Goal: Communication & Community: Connect with others

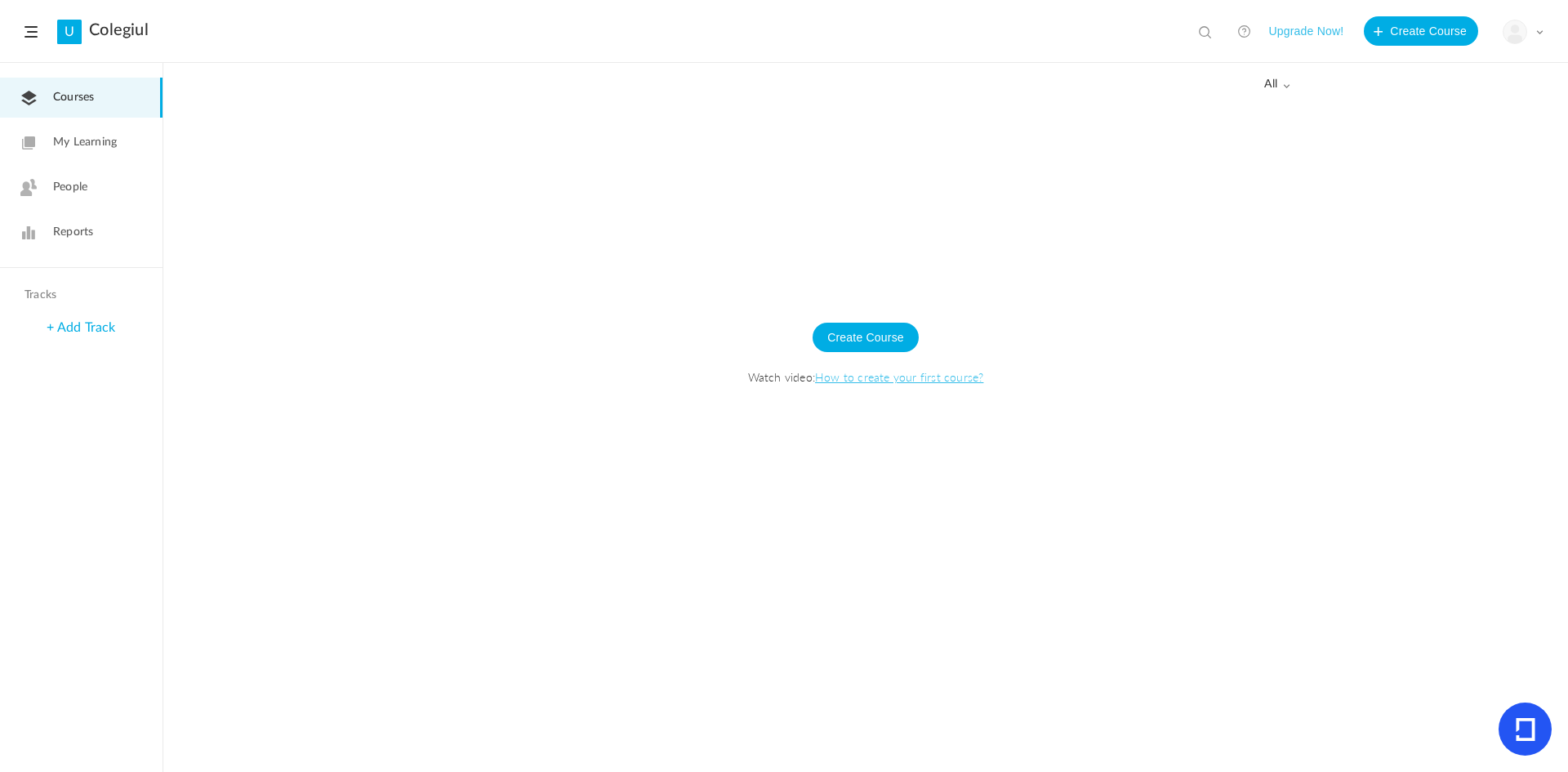
click at [1521, 33] on img at bounding box center [1515, 31] width 23 height 23
click at [1429, 71] on link "My Profile" at bounding box center [1466, 73] width 154 height 31
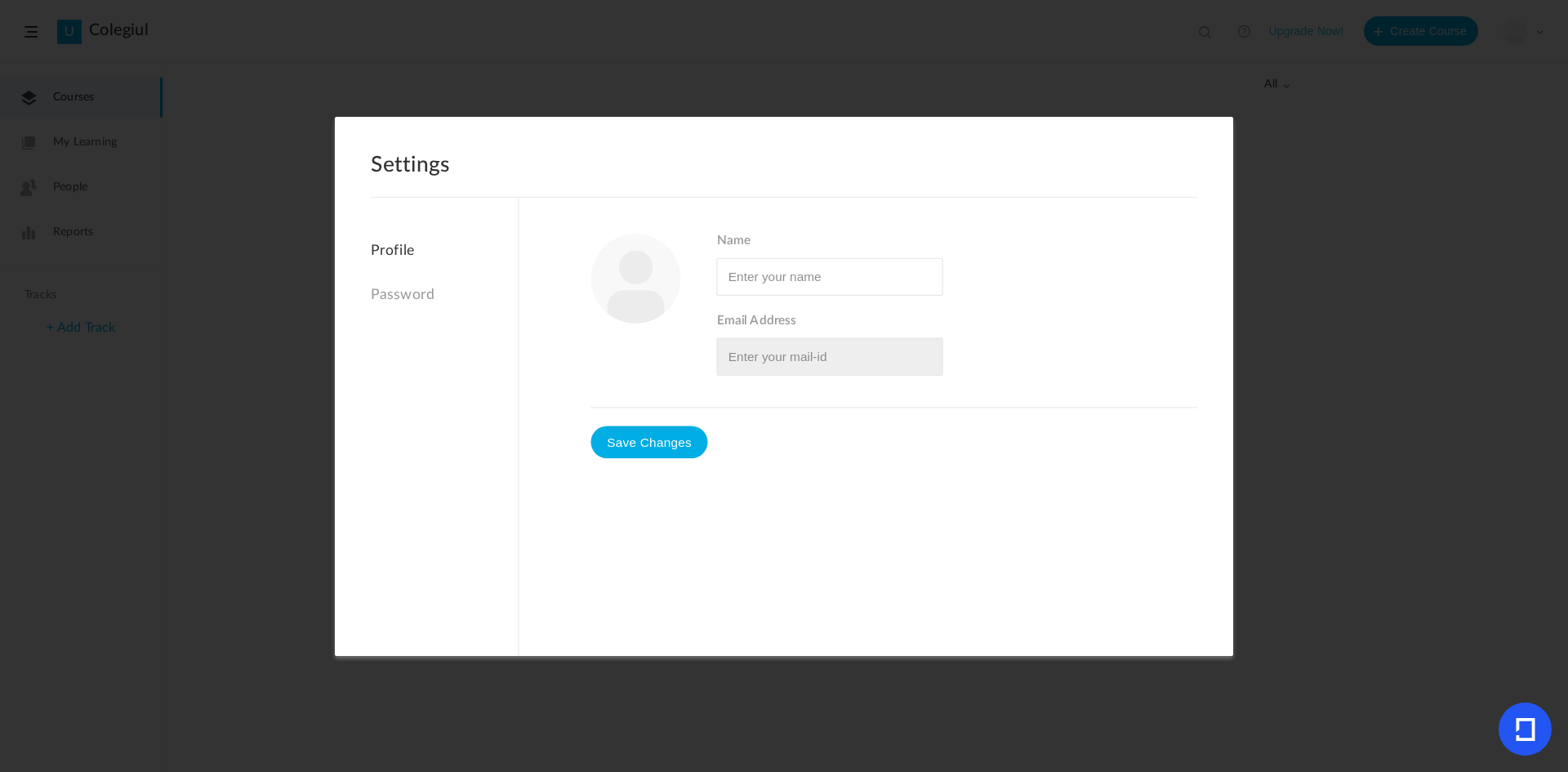
type input "[PERSON_NAME]"
type input "[EMAIL_ADDRESS][DOMAIN_NAME]"
click at [405, 290] on link "Password" at bounding box center [445, 294] width 147 height 35
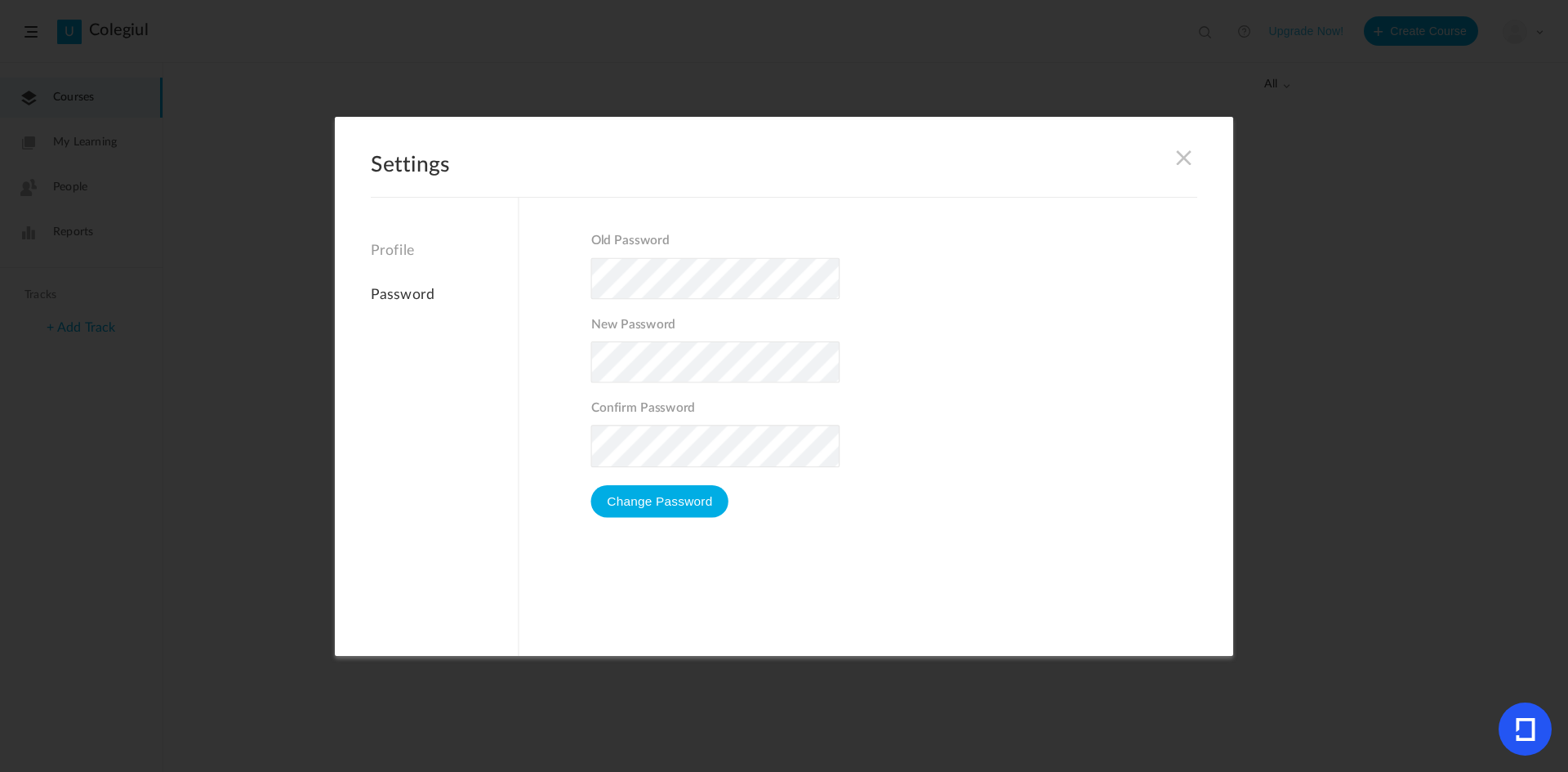
click at [393, 245] on link "Profile" at bounding box center [445, 255] width 147 height 26
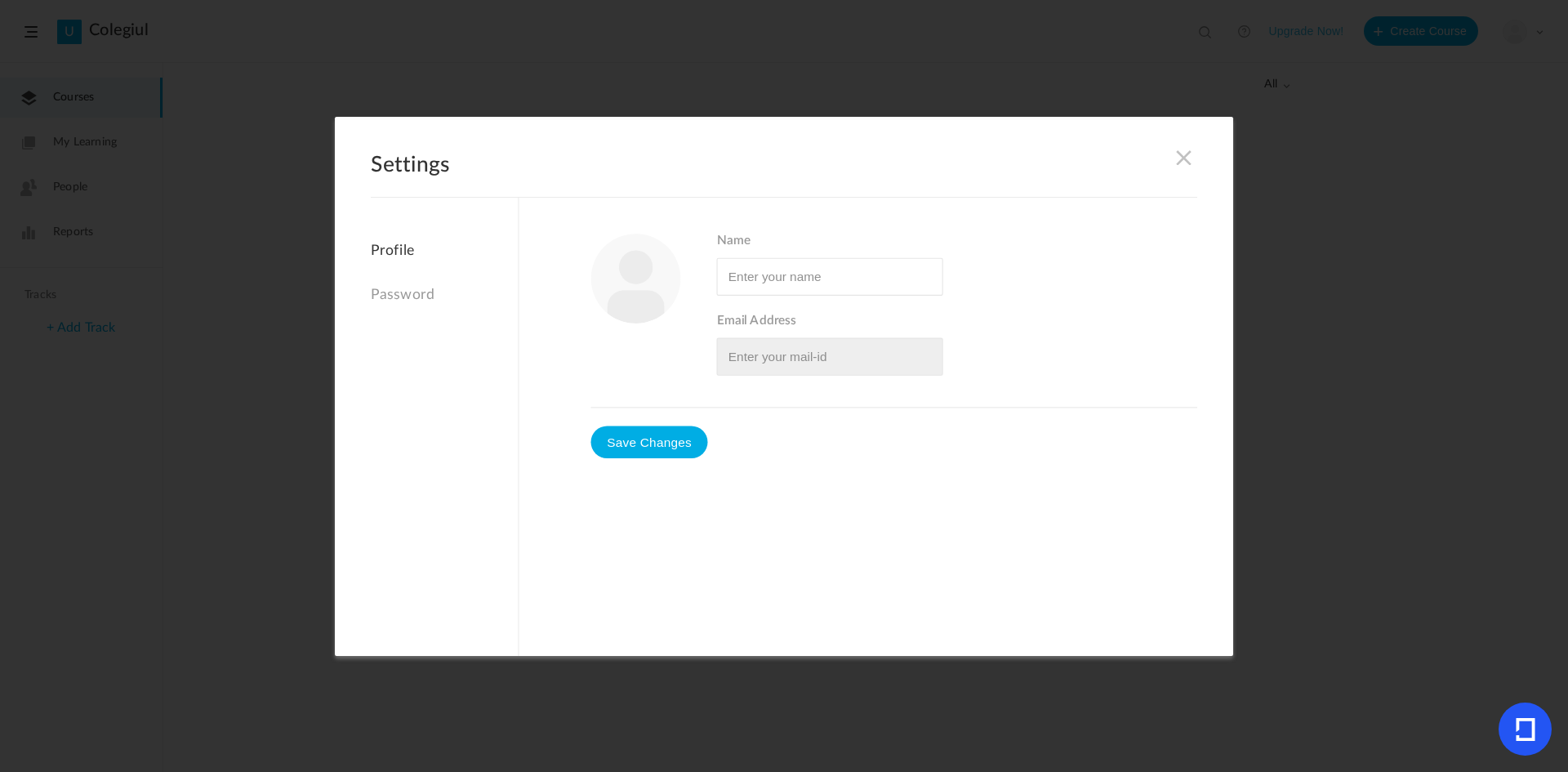
type input "[PERSON_NAME]"
type input "[EMAIL_ADDRESS][DOMAIN_NAME]"
click at [1181, 161] on span at bounding box center [1183, 156] width 18 height 18
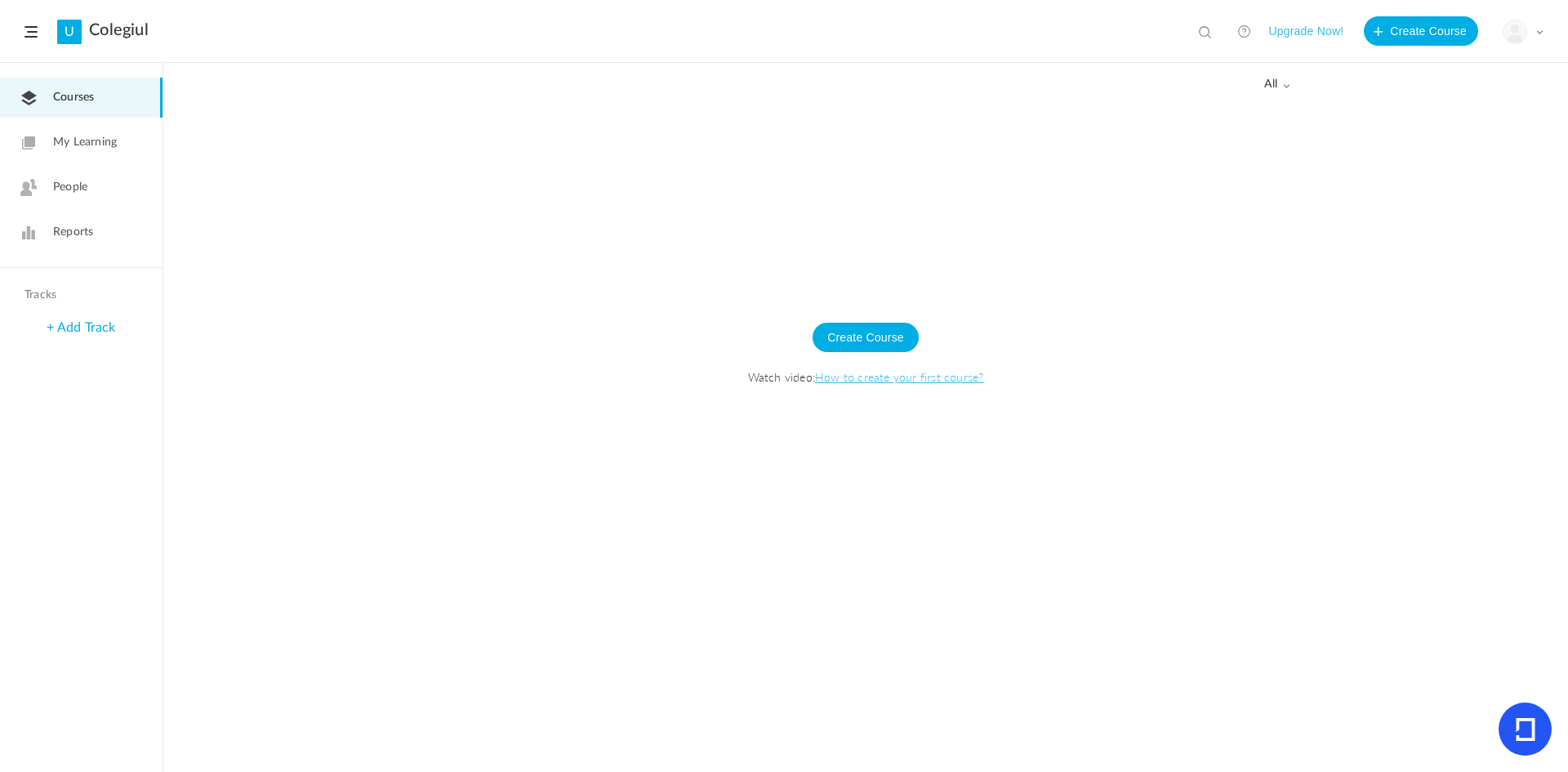
click at [59, 178] on link "People" at bounding box center [81, 187] width 162 height 40
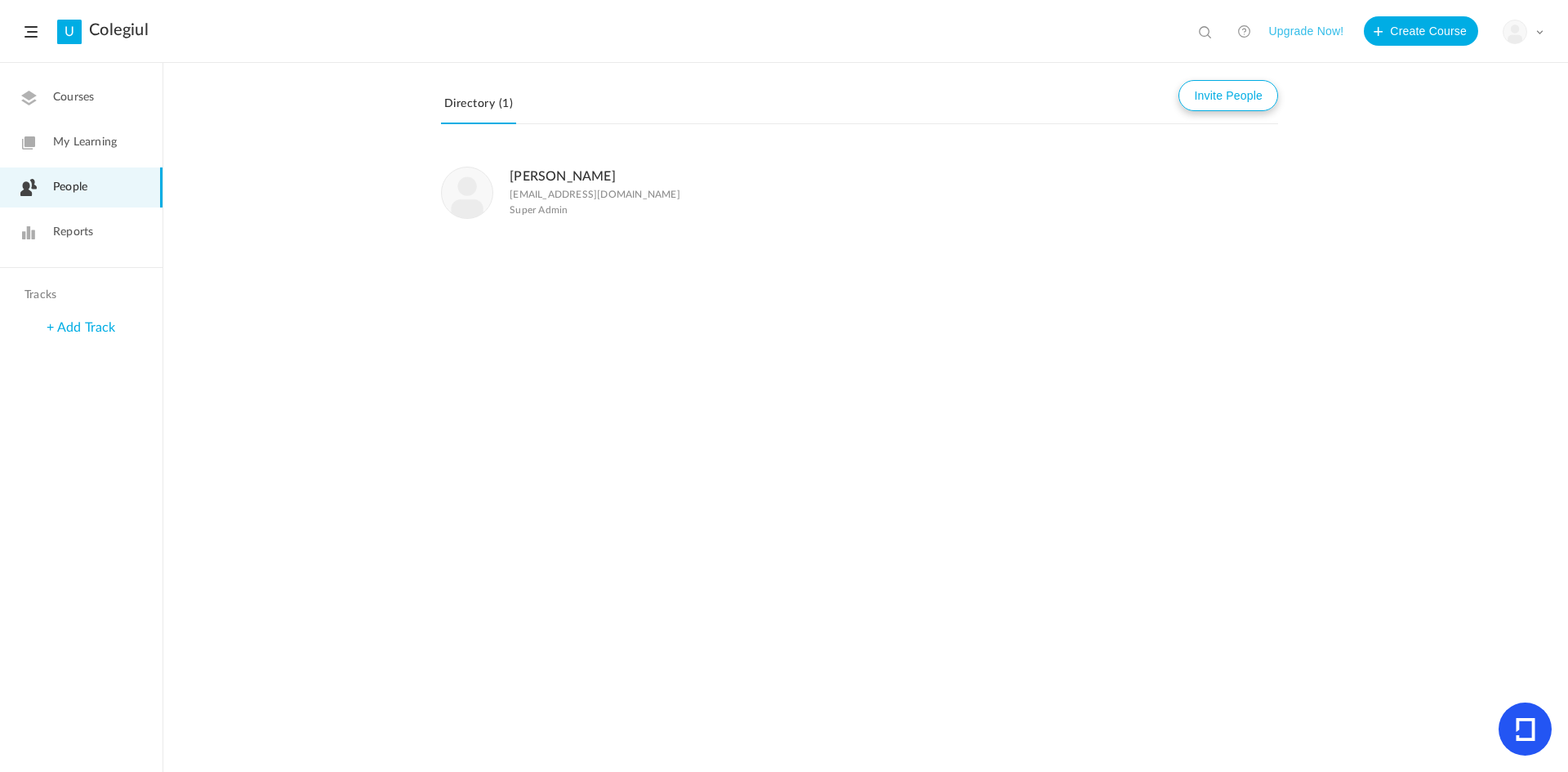
click at [1216, 98] on button "Invite People" at bounding box center [1228, 95] width 99 height 31
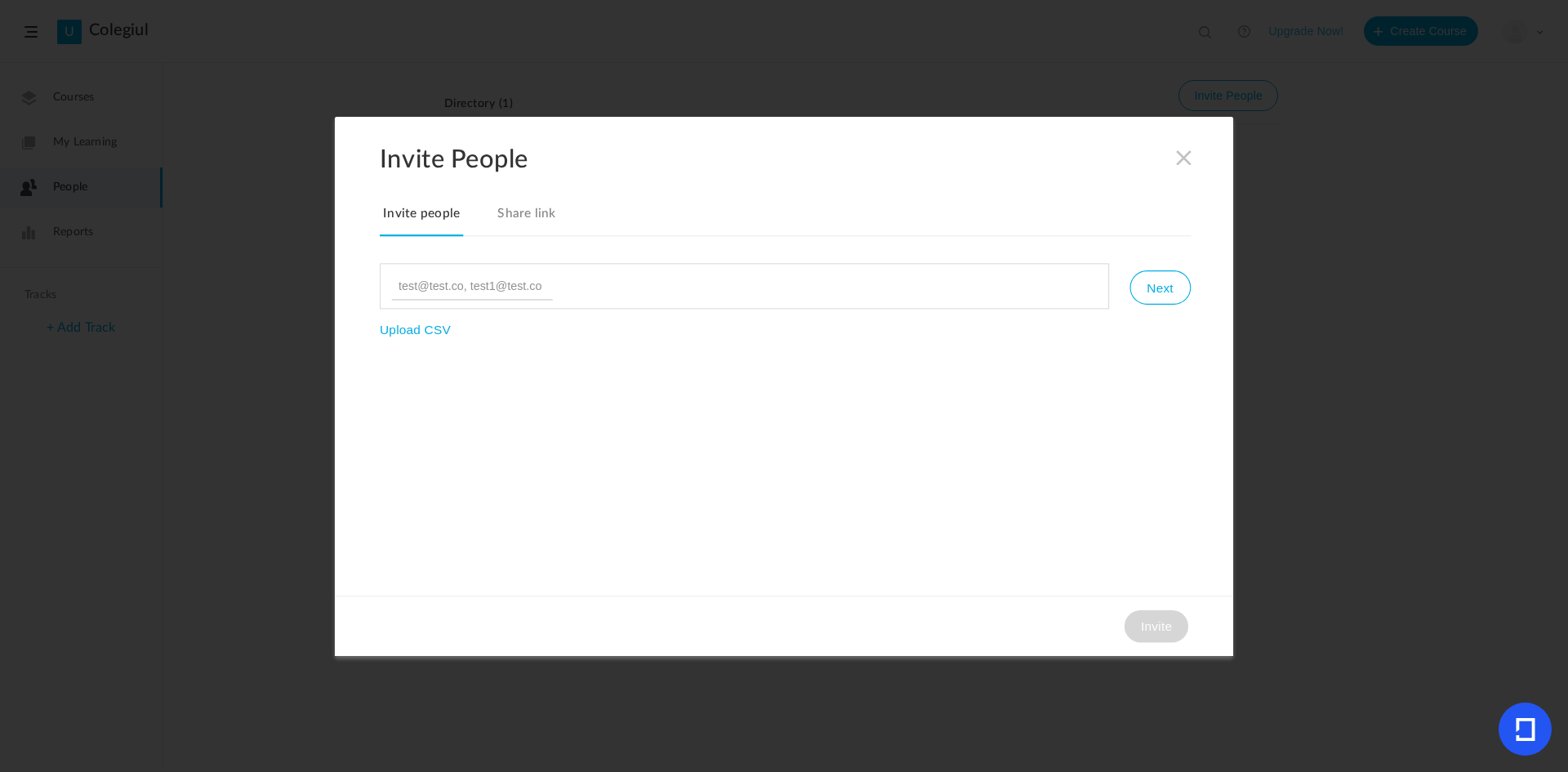
click at [1177, 159] on span at bounding box center [1183, 156] width 18 height 18
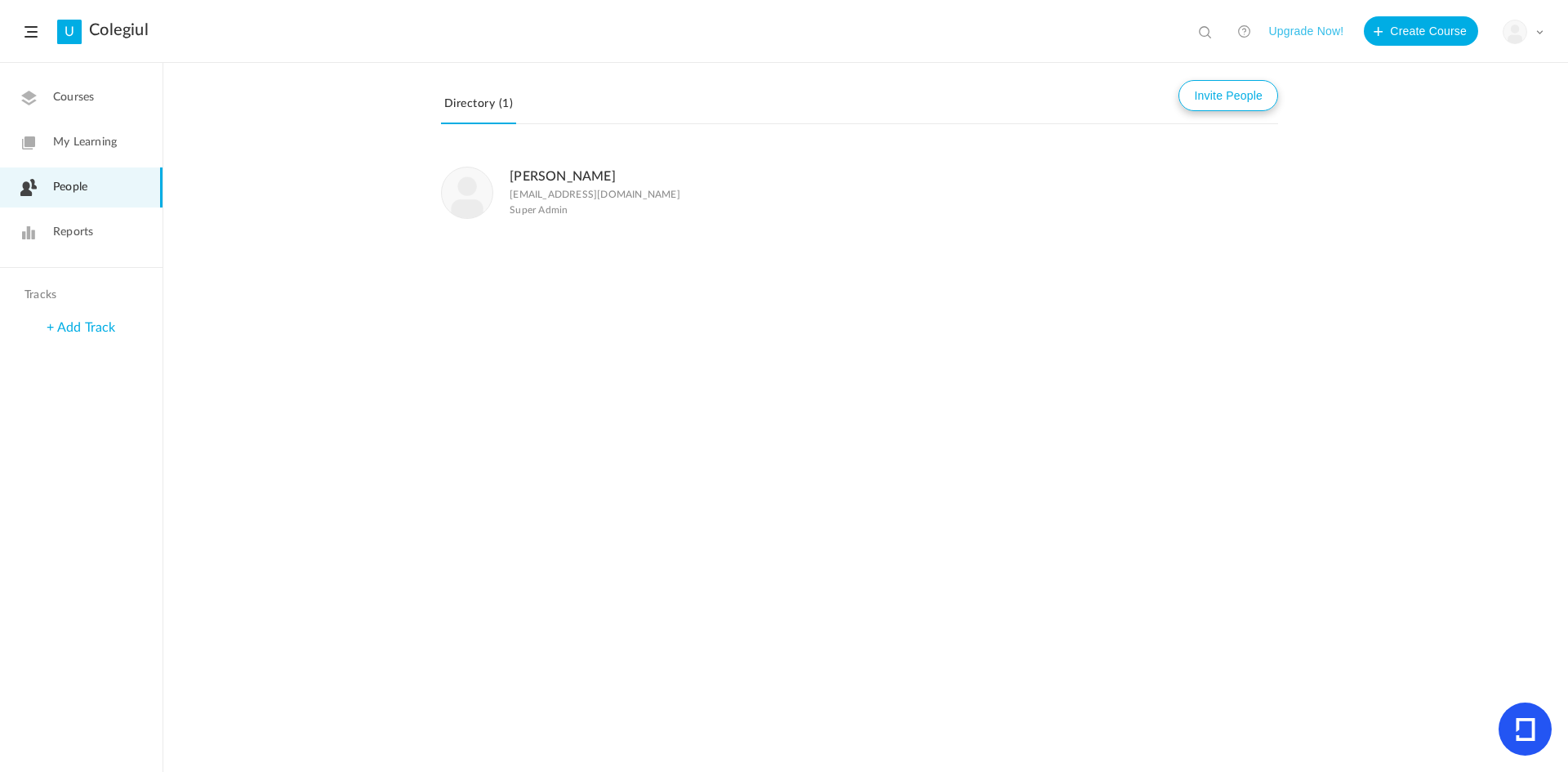
click at [1252, 95] on button "Invite People" at bounding box center [1228, 95] width 99 height 31
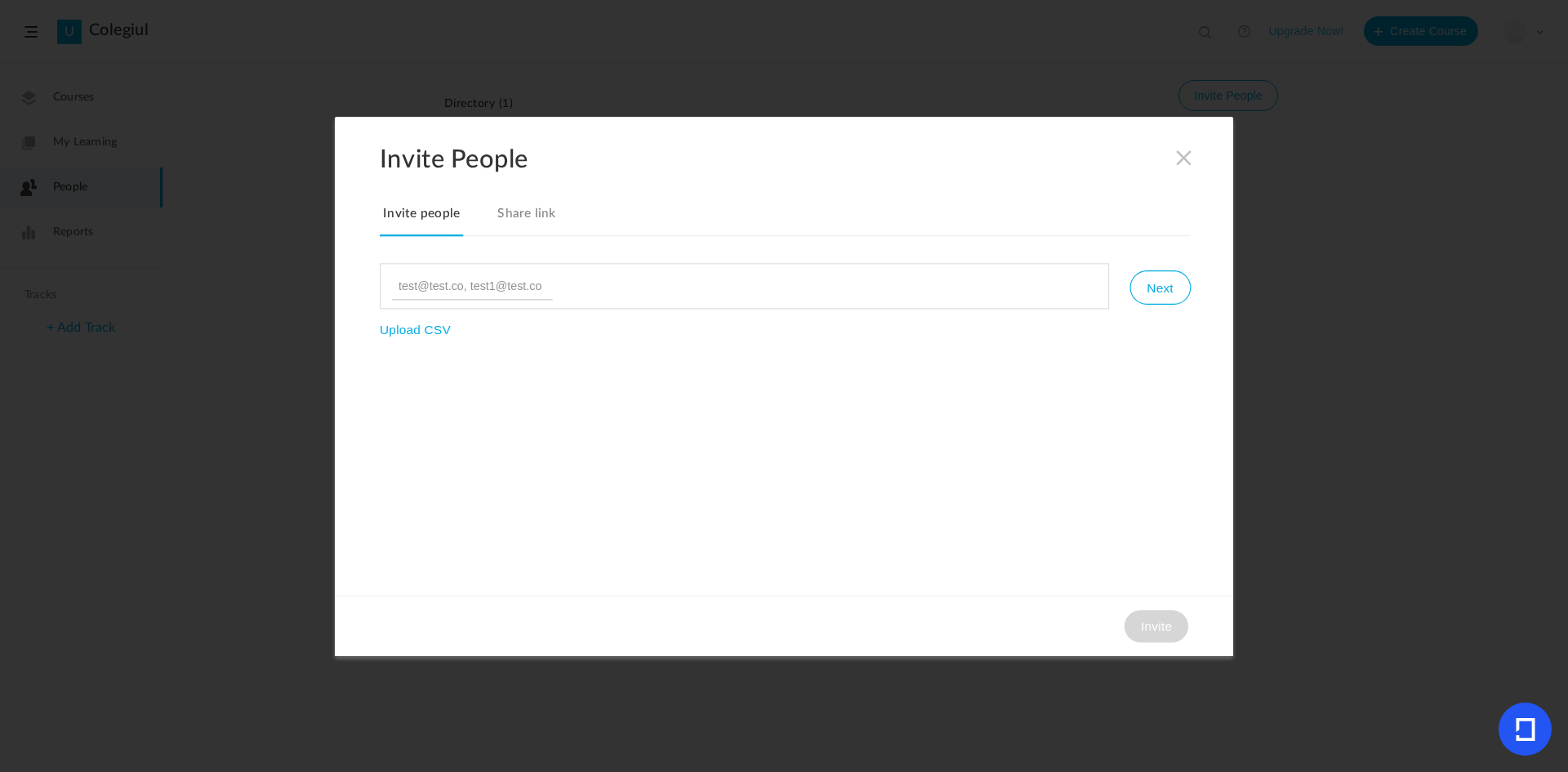
click at [398, 289] on input at bounding box center [471, 285] width 161 height 28
type input "[EMAIL_ADDRESS][DOMAIN_NAME]"
click at [1151, 286] on button "Next" at bounding box center [1160, 287] width 60 height 34
click at [1131, 420] on span at bounding box center [1136, 420] width 20 height 20
click at [1178, 159] on span at bounding box center [1183, 156] width 18 height 18
